Goal: Transaction & Acquisition: Purchase product/service

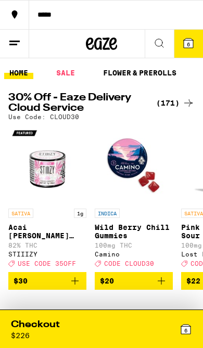
click at [16, 44] on line at bounding box center [13, 44] width 8 height 0
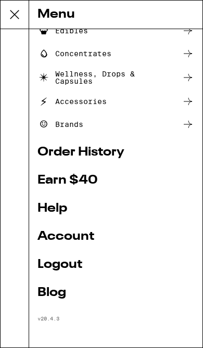
scroll to position [126, 0]
click at [81, 232] on link "Account" at bounding box center [115, 237] width 157 height 12
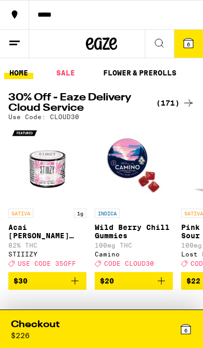
click at [185, 42] on icon at bounding box center [188, 43] width 9 height 9
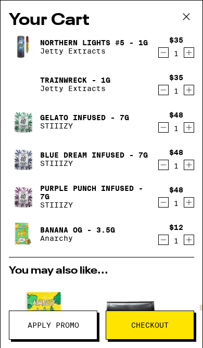
click at [149, 316] on button "Checkout" at bounding box center [150, 325] width 88 height 29
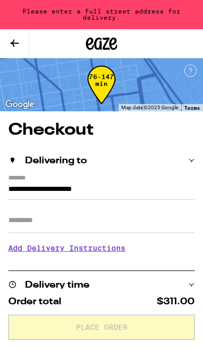
click at [9, 183] on input "**********" at bounding box center [101, 191] width 186 height 17
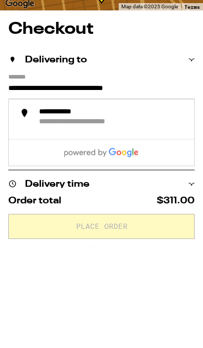
click at [129, 219] on div "**********" at bounding box center [119, 225] width 160 height 13
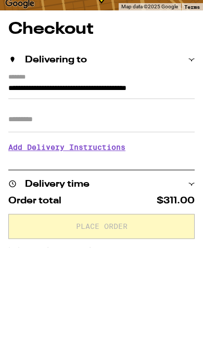
scroll to position [101, 0]
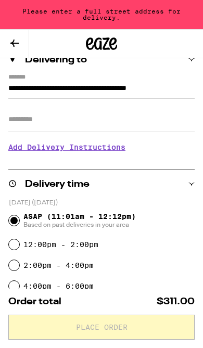
type input "**********"
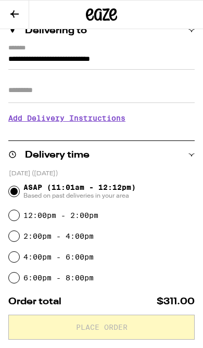
click at [89, 255] on label "4:00pm - 6:00pm" at bounding box center [58, 257] width 70 height 8
click at [19, 255] on input "4:00pm - 6:00pm" at bounding box center [14, 257] width 10 height 10
radio input "true"
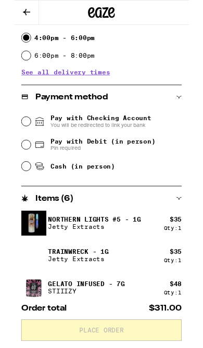
scroll to position [315, 0]
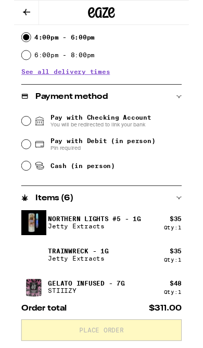
click at [16, 134] on div "Pay with Checking Account You will be redirected to link your bank" at bounding box center [102, 140] width 186 height 27
click at [20, 136] on div "Pay with Checking Account You will be redirected to link your bank" at bounding box center [102, 140] width 186 height 27
click at [18, 139] on input "Pay with Checking Account You will be redirected to link your bank" at bounding box center [14, 140] width 10 height 10
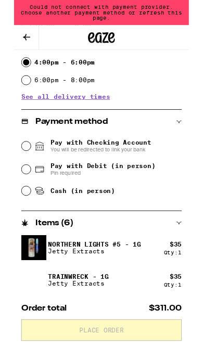
click at [18, 37] on icon at bounding box center [14, 43] width 12 height 12
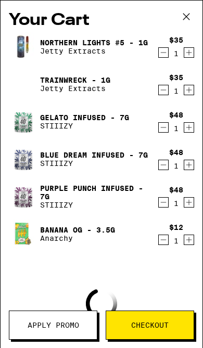
click at [192, 10] on icon at bounding box center [186, 17] width 16 height 16
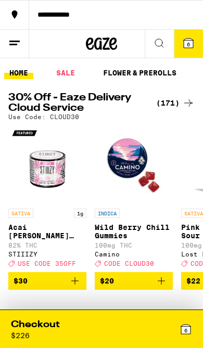
click at [17, 44] on line at bounding box center [13, 44] width 8 height 0
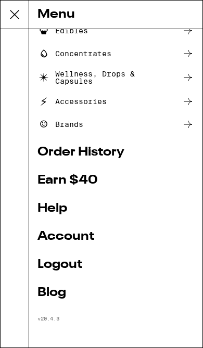
click at [78, 259] on link "Logout" at bounding box center [115, 265] width 157 height 12
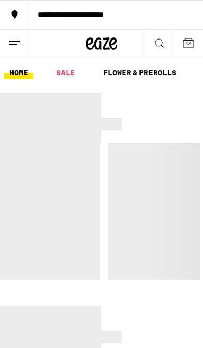
scroll to position [56, 0]
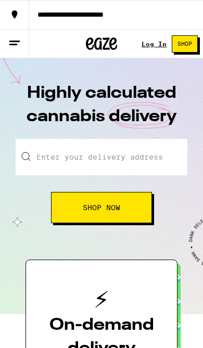
click at [160, 43] on link "Log In" at bounding box center [154, 44] width 25 height 7
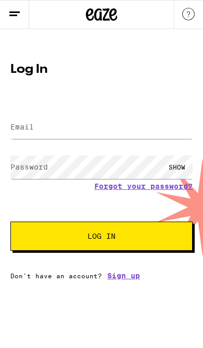
click at [81, 128] on input "Email" at bounding box center [101, 127] width 182 height 23
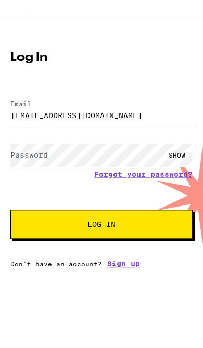
type input "[EMAIL_ADDRESS][DOMAIN_NAME]"
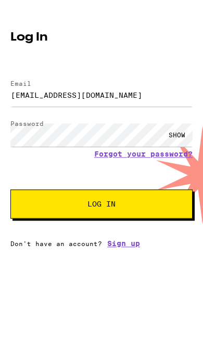
click at [179, 156] on div "SHOW" at bounding box center [176, 167] width 31 height 23
click at [119, 222] on button "Log In" at bounding box center [101, 236] width 182 height 29
